Goal: Transaction & Acquisition: Purchase product/service

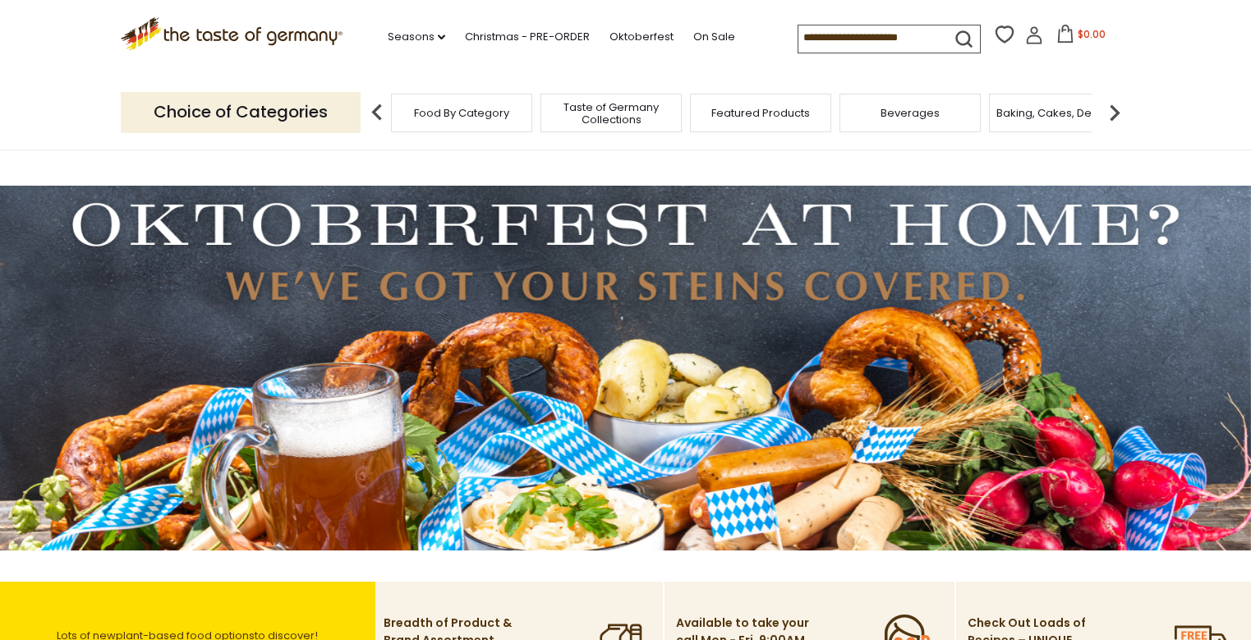
click at [458, 114] on span "Food By Category" at bounding box center [461, 113] width 95 height 12
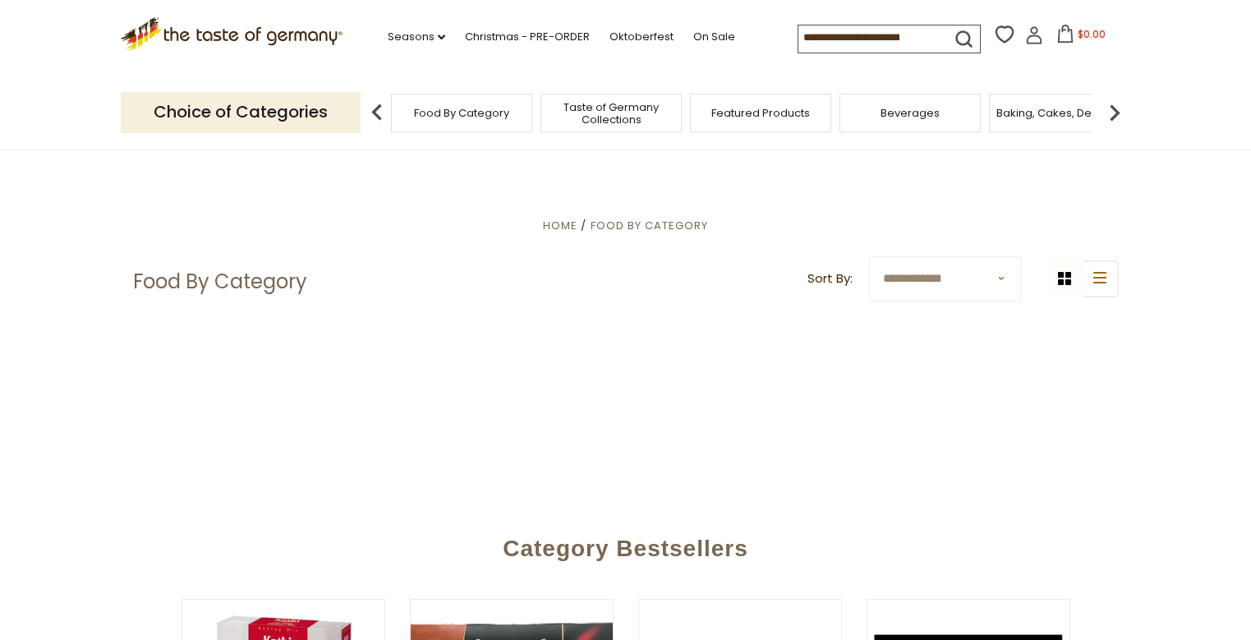
click at [817, 37] on input at bounding box center [868, 36] width 139 height 23
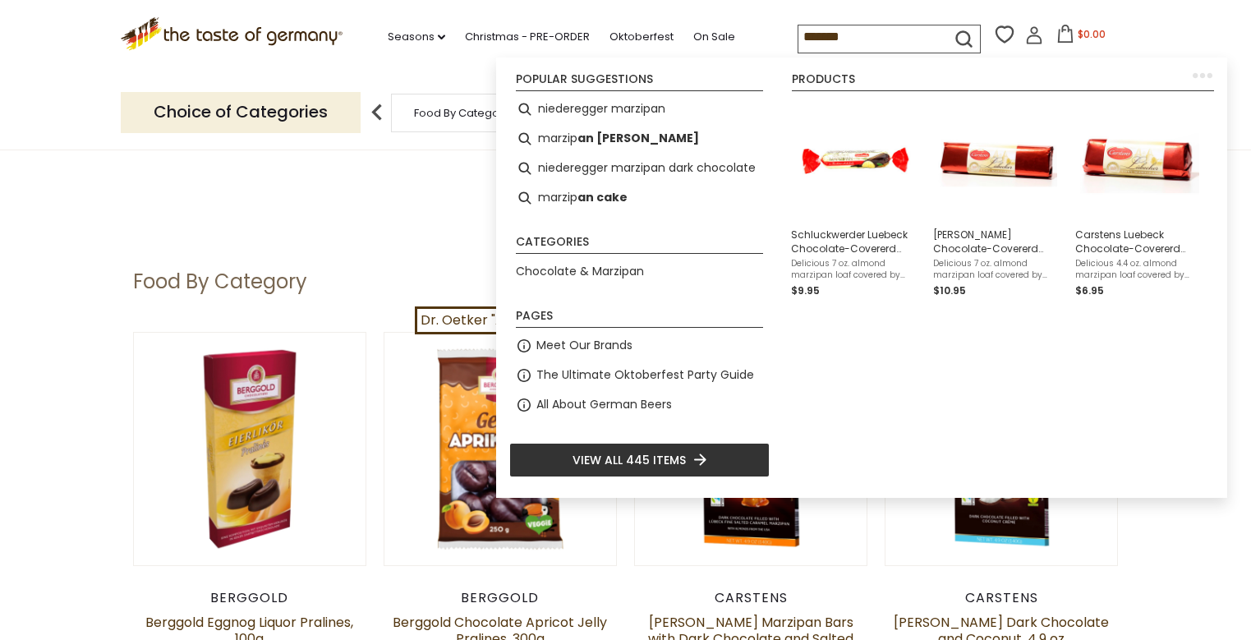
type input "********"
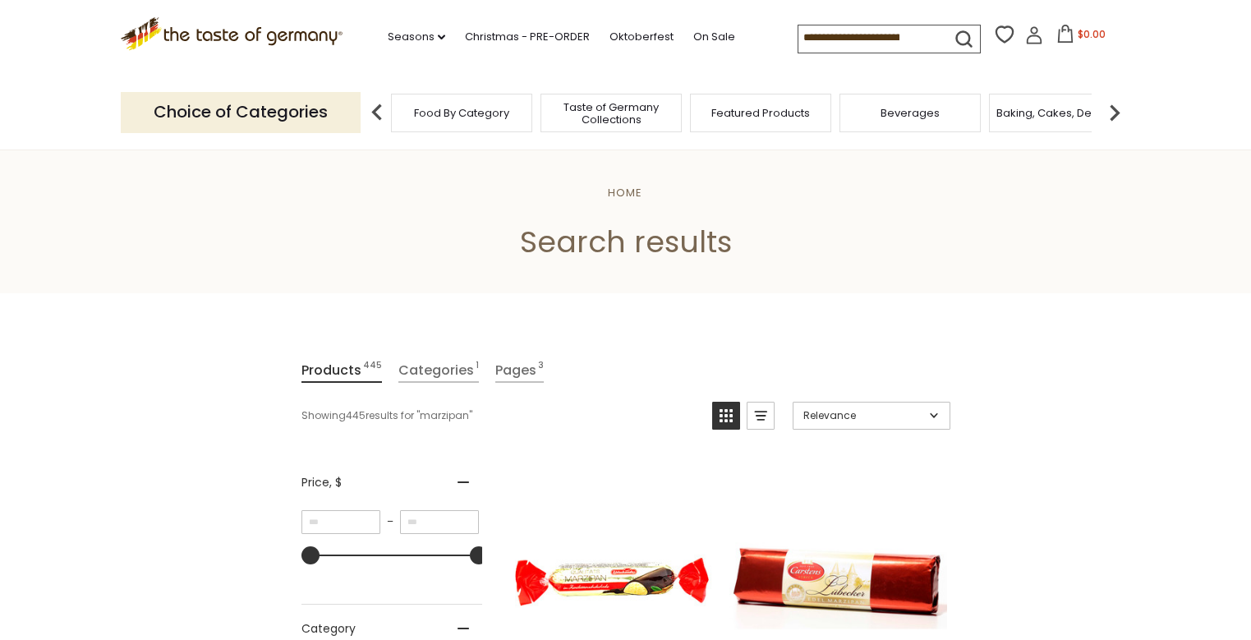
type input "********"
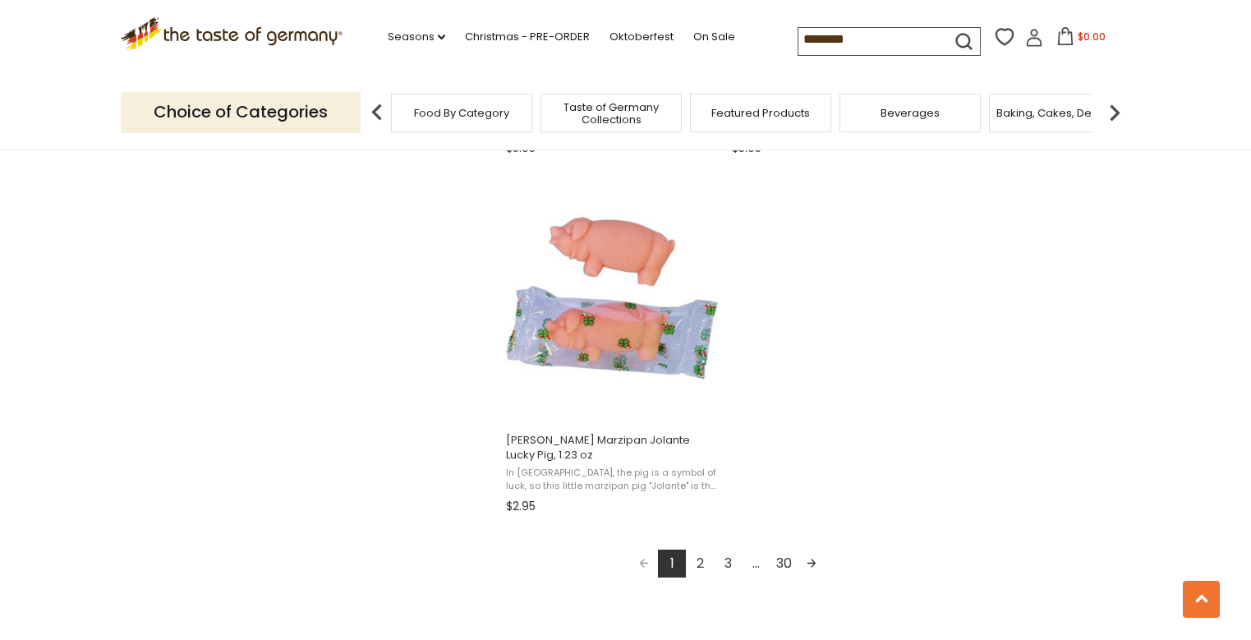
scroll to position [2876, 0]
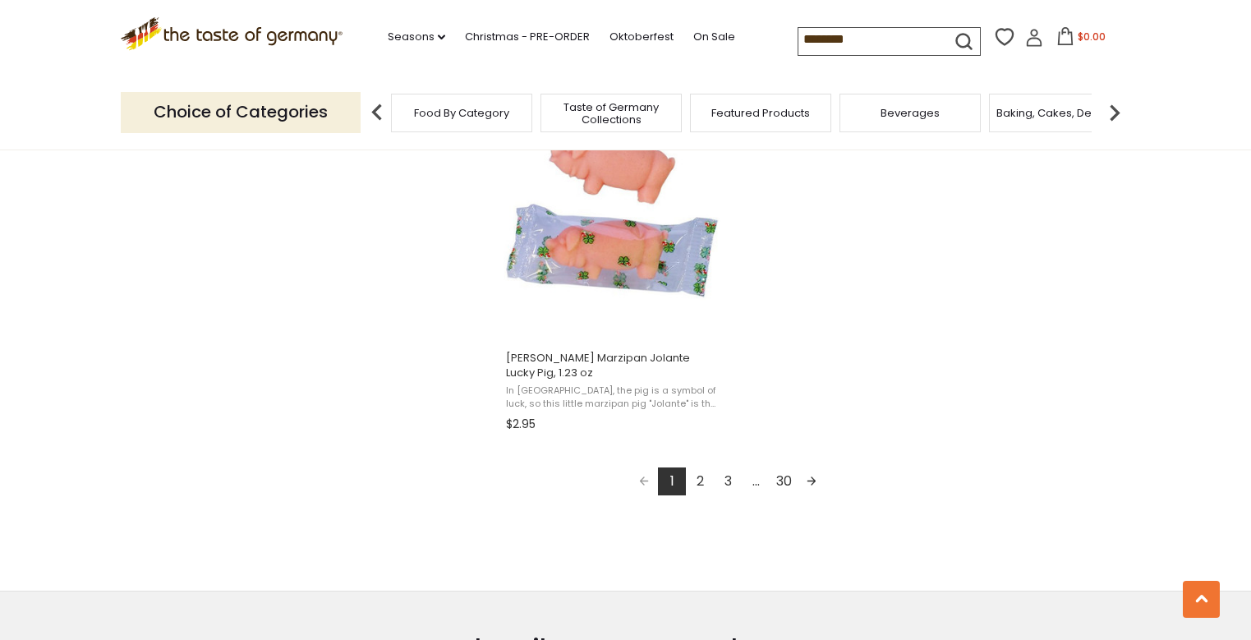
click at [809, 470] on link "Next page" at bounding box center [812, 481] width 28 height 28
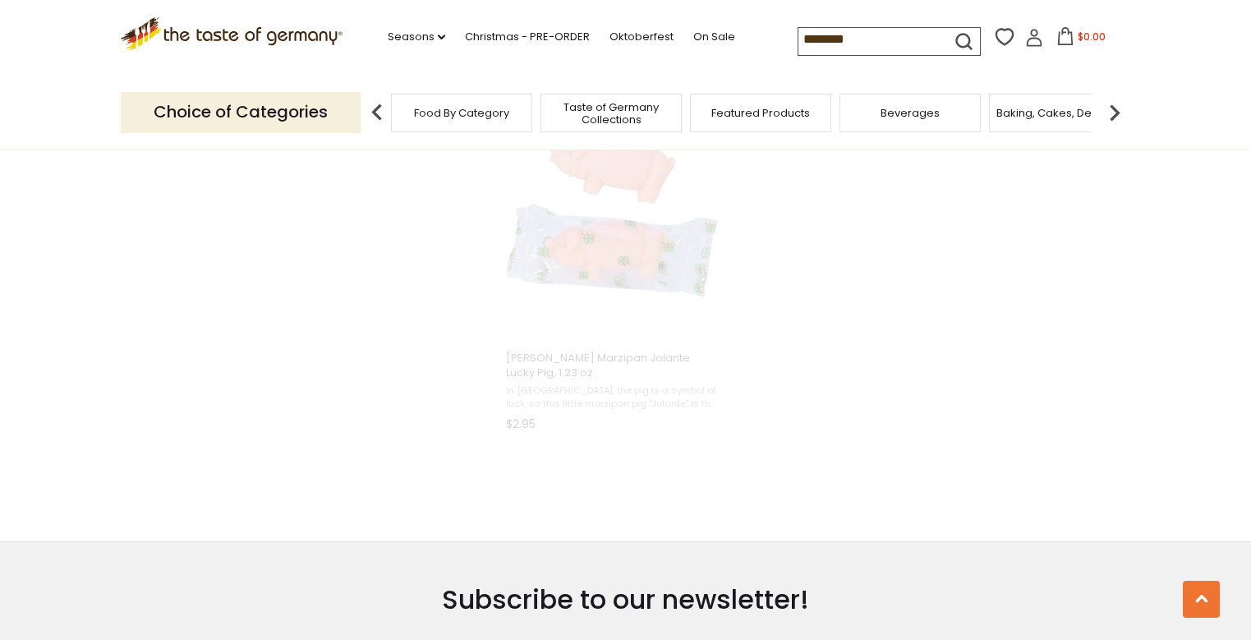
scroll to position [2255, 0]
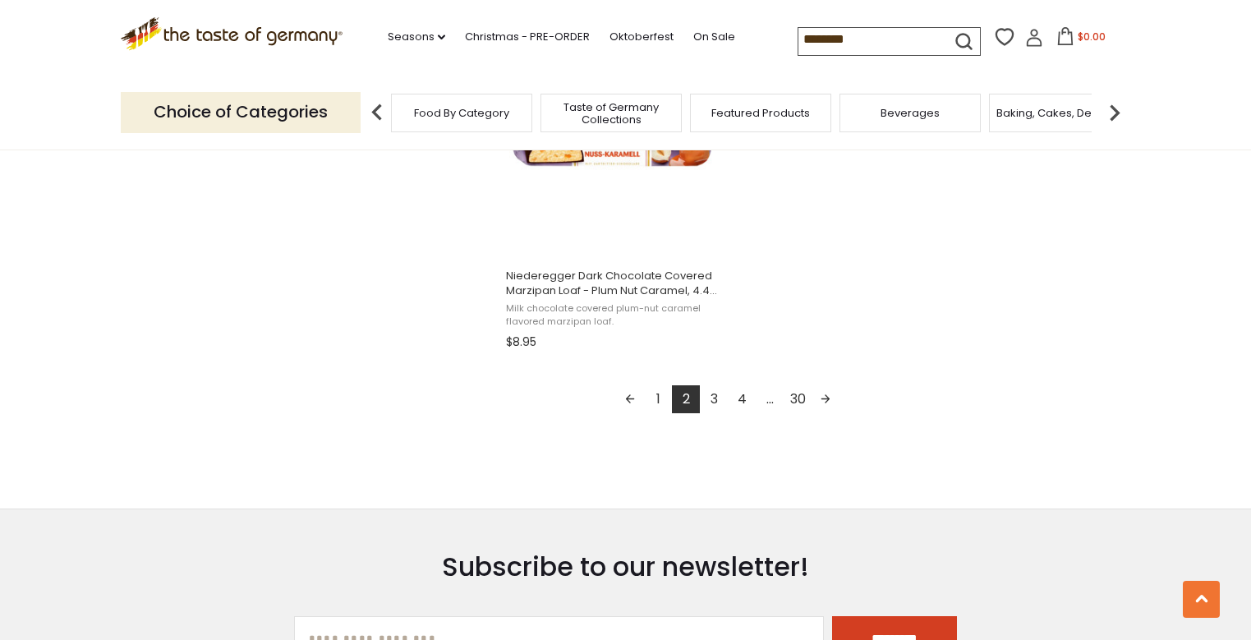
scroll to position [3040, 0]
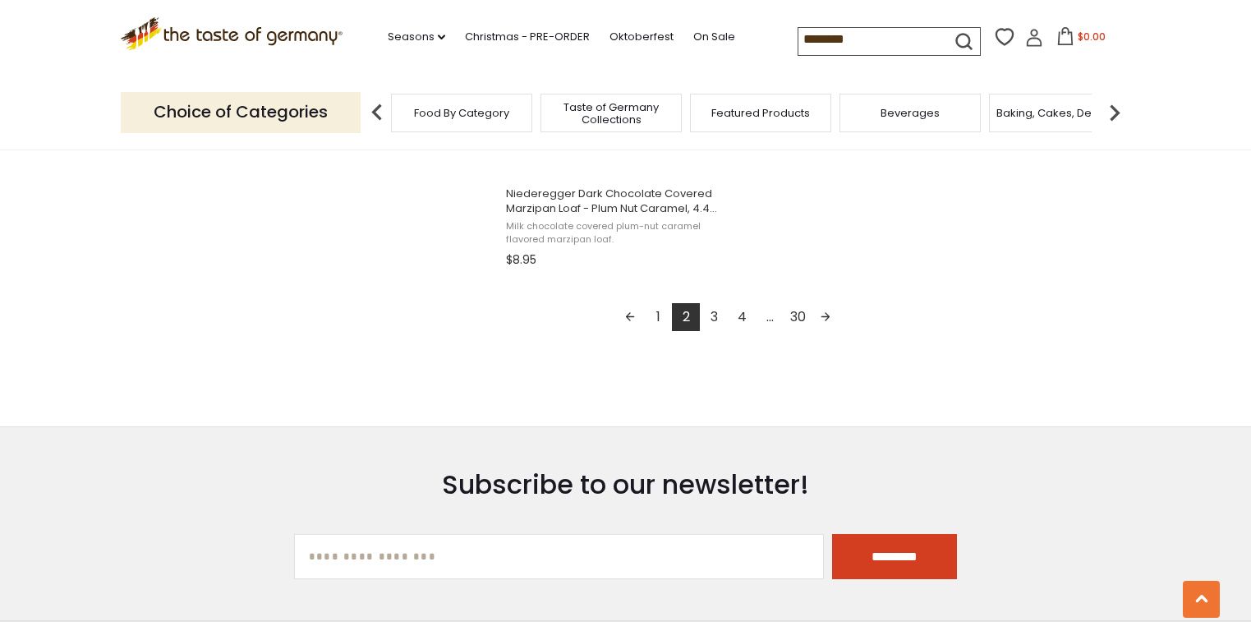
click at [826, 308] on link "Next page" at bounding box center [826, 317] width 28 height 28
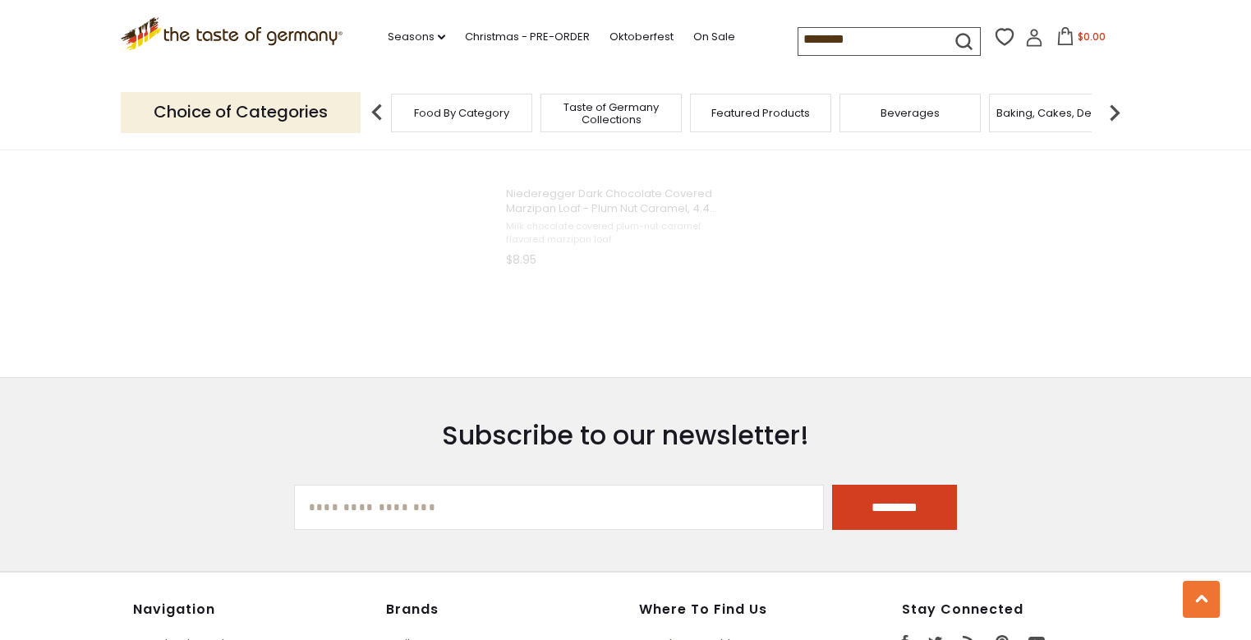
scroll to position [2314, 0]
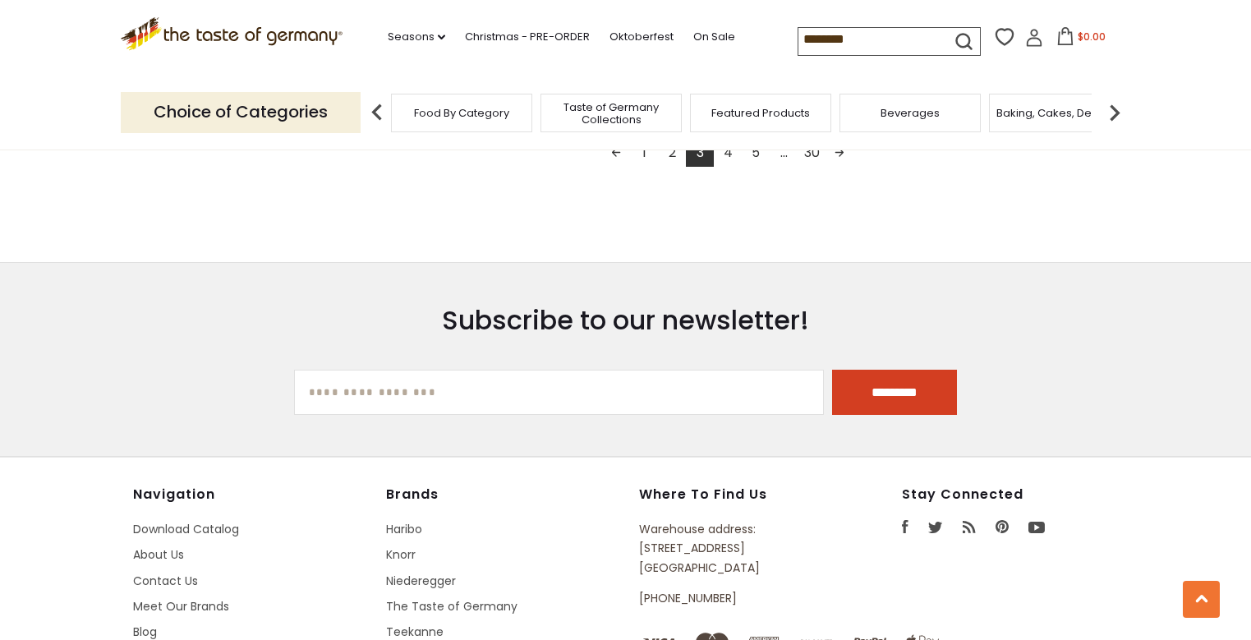
scroll to position [3040, 0]
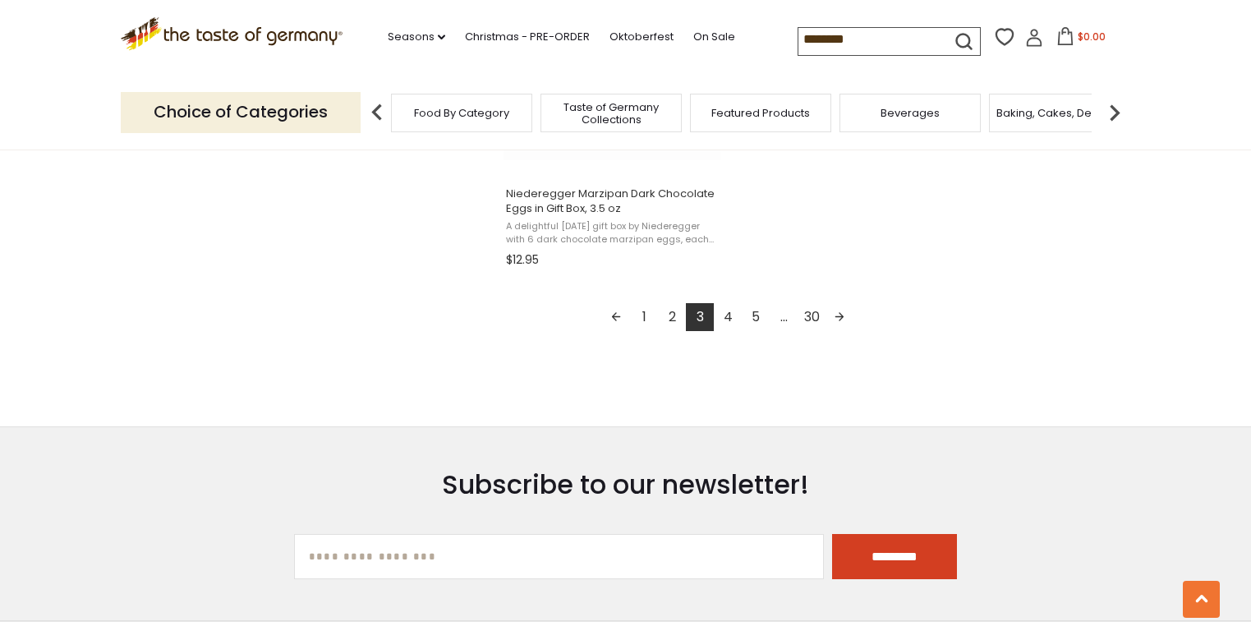
click at [839, 310] on link "Next page" at bounding box center [840, 317] width 28 height 28
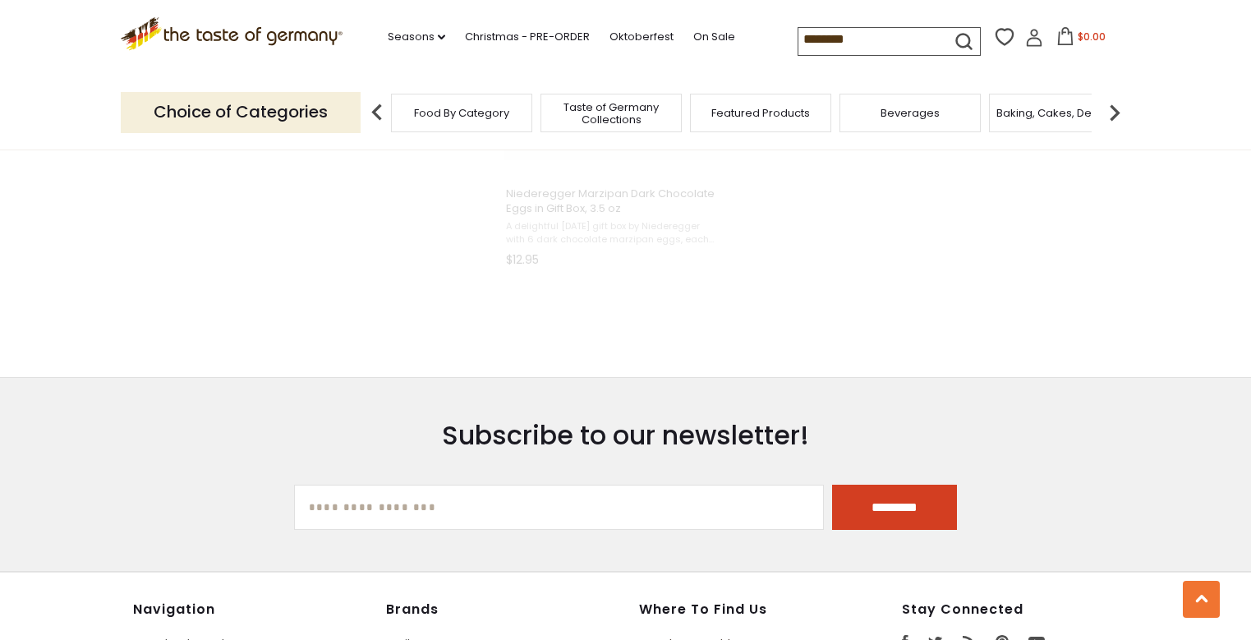
scroll to position [2178, 0]
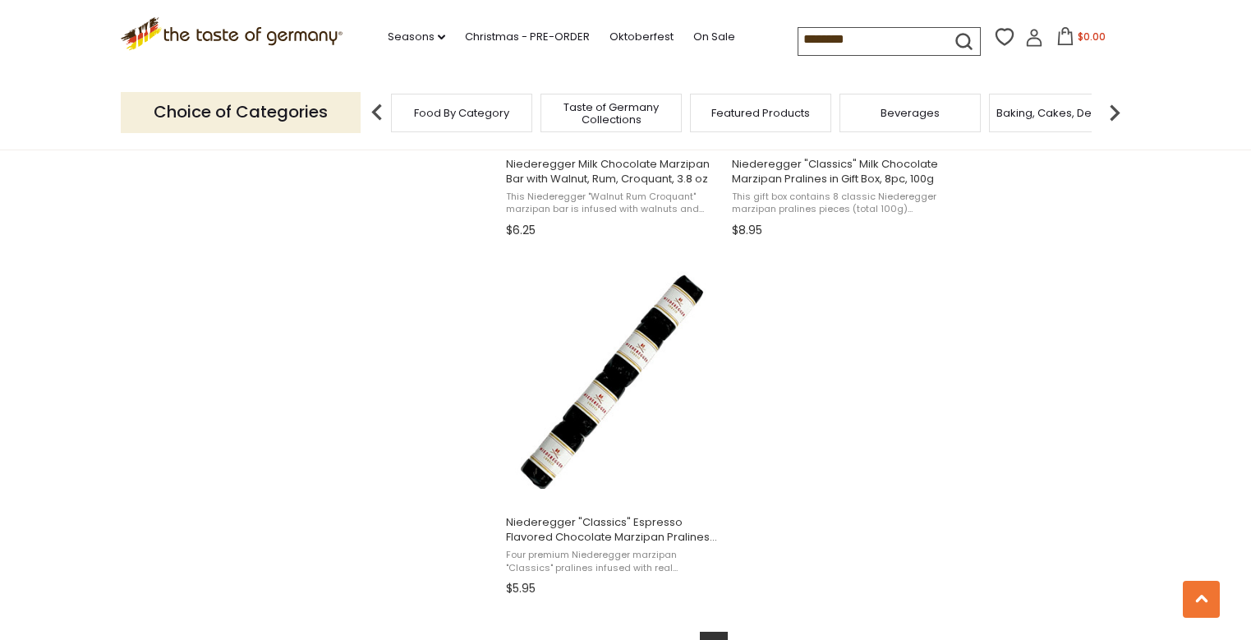
scroll to position [2793, 0]
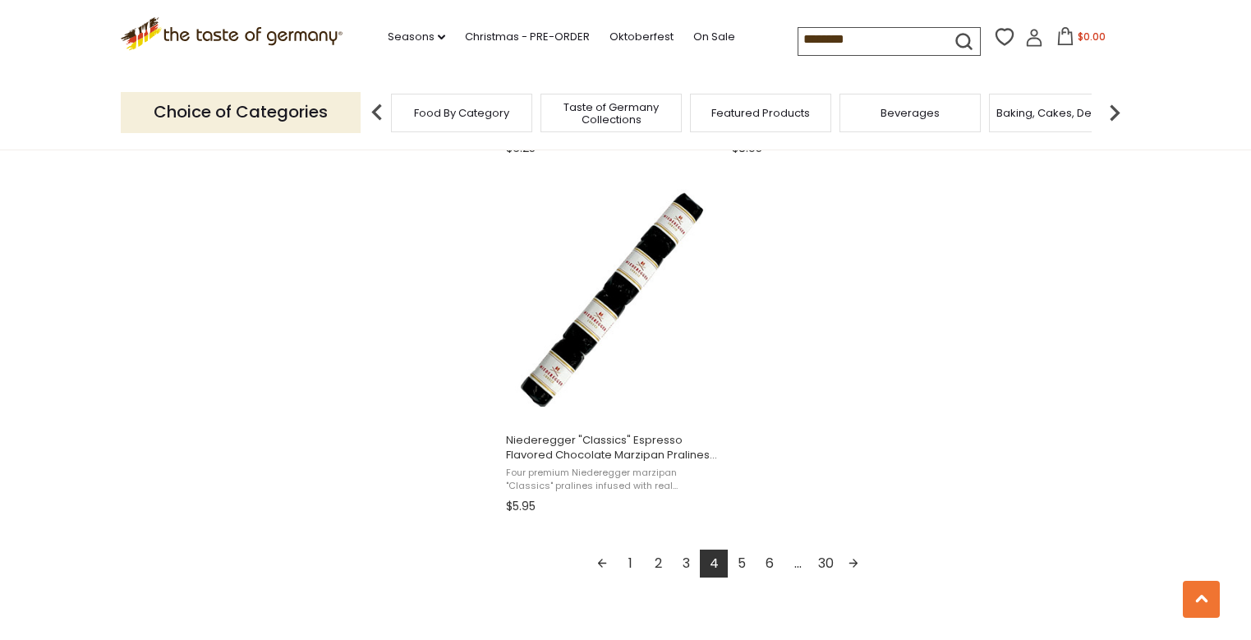
click at [854, 560] on link "Next page" at bounding box center [854, 564] width 28 height 28
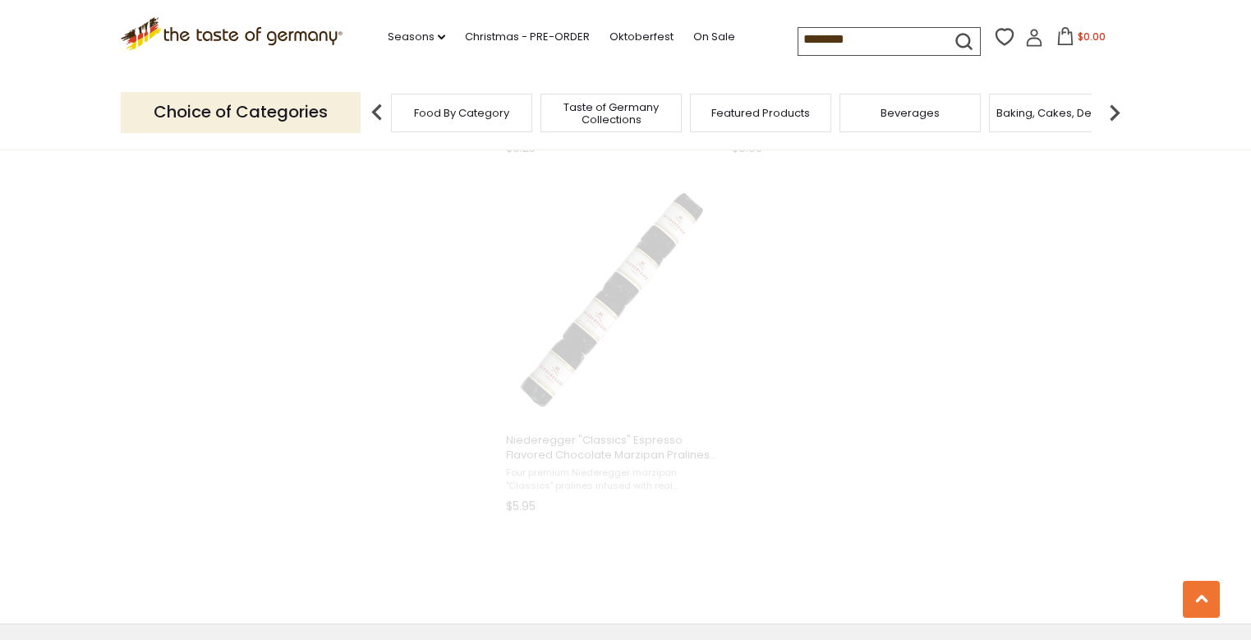
scroll to position [2126, 0]
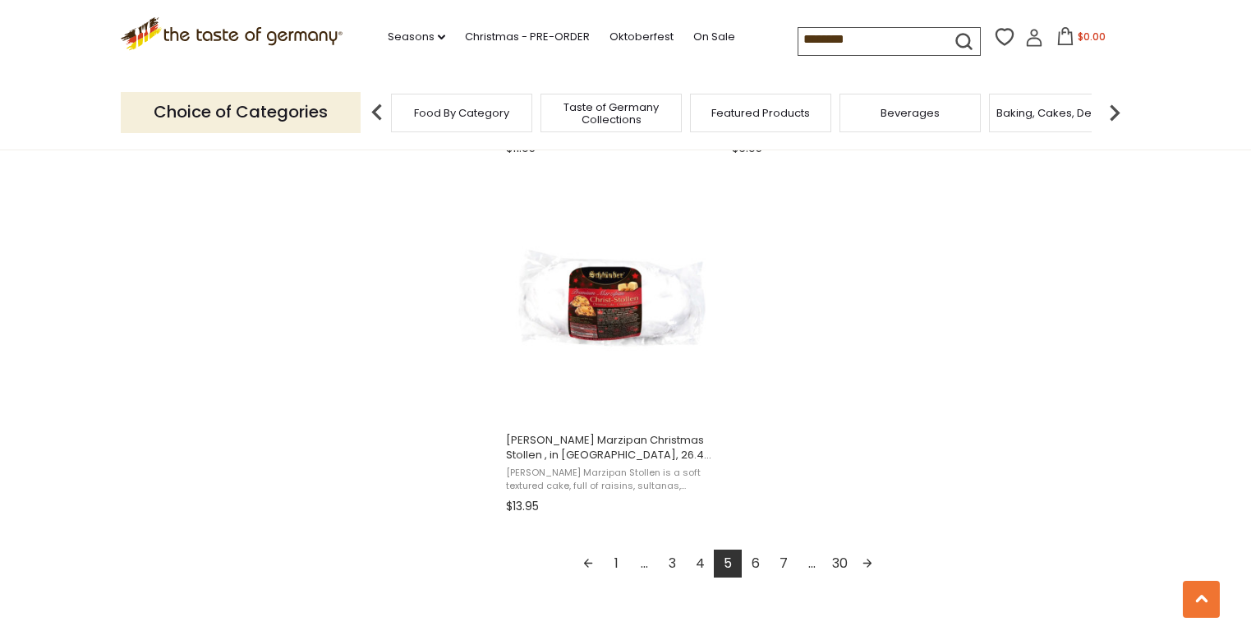
scroll to position [2300, 0]
